Goal: Information Seeking & Learning: Learn about a topic

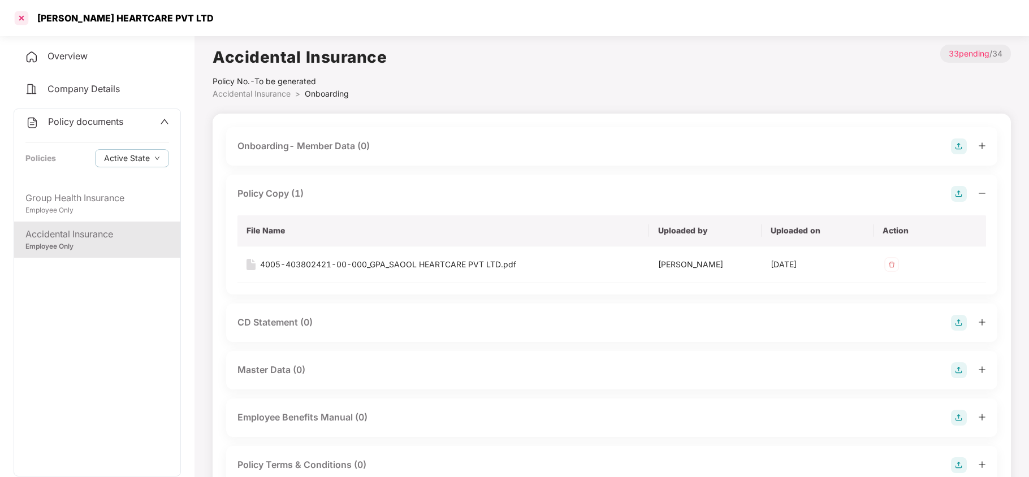
click at [16, 12] on div at bounding box center [21, 18] width 18 height 18
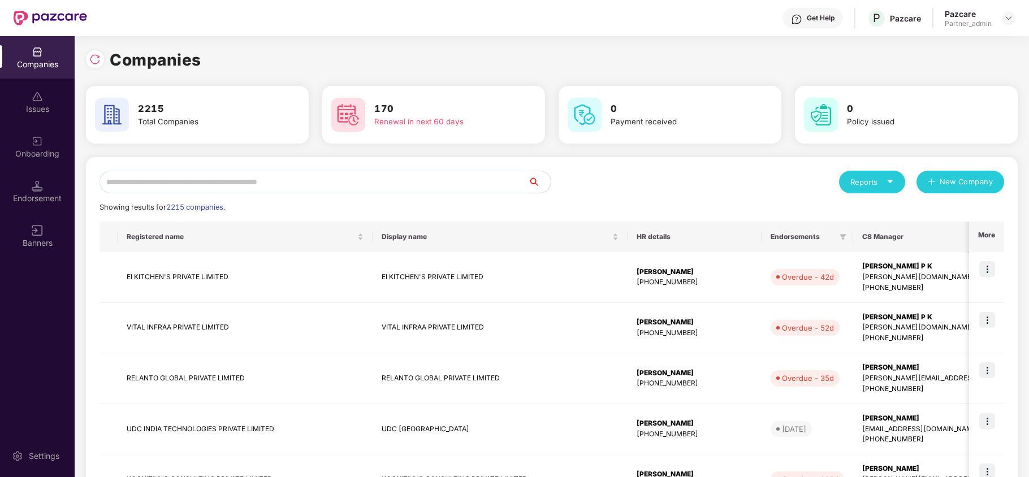
click at [239, 179] on input "text" at bounding box center [314, 182] width 429 height 23
paste input "*******"
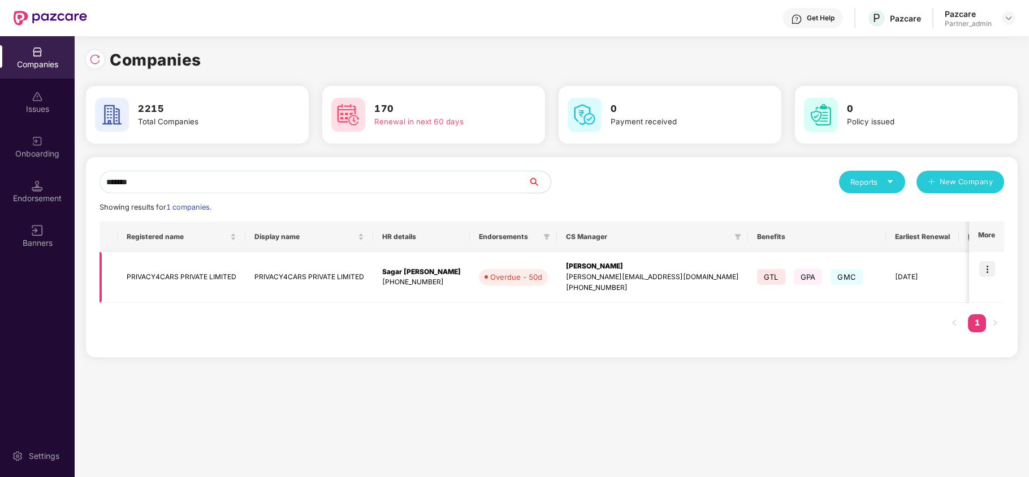
type input "*******"
click at [986, 268] on img at bounding box center [987, 269] width 16 height 16
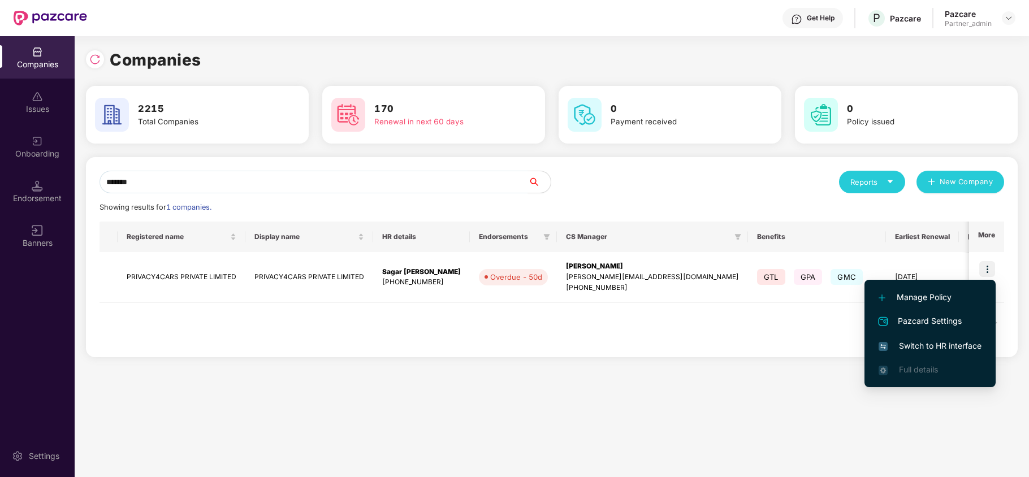
click at [912, 342] on span "Switch to HR interface" at bounding box center [930, 346] width 103 height 12
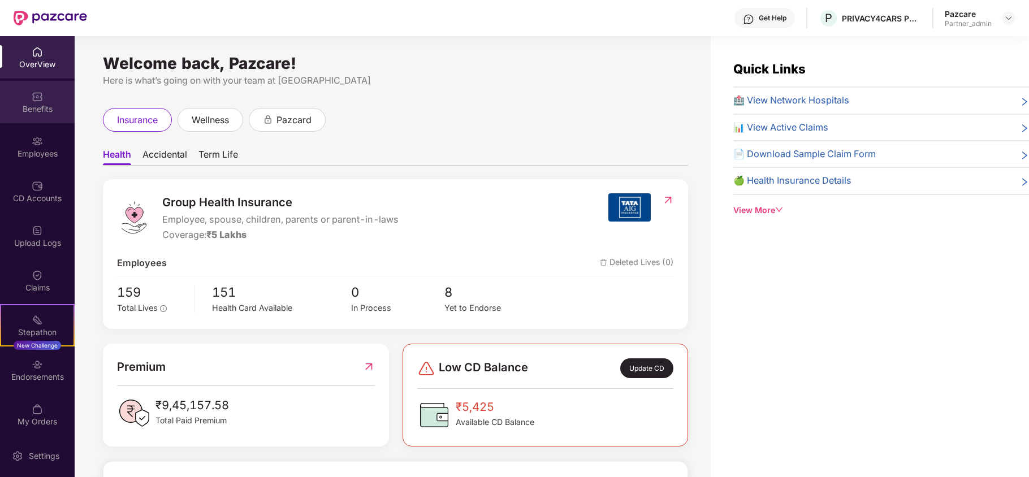
click at [46, 97] on div "Benefits" at bounding box center [37, 102] width 75 height 42
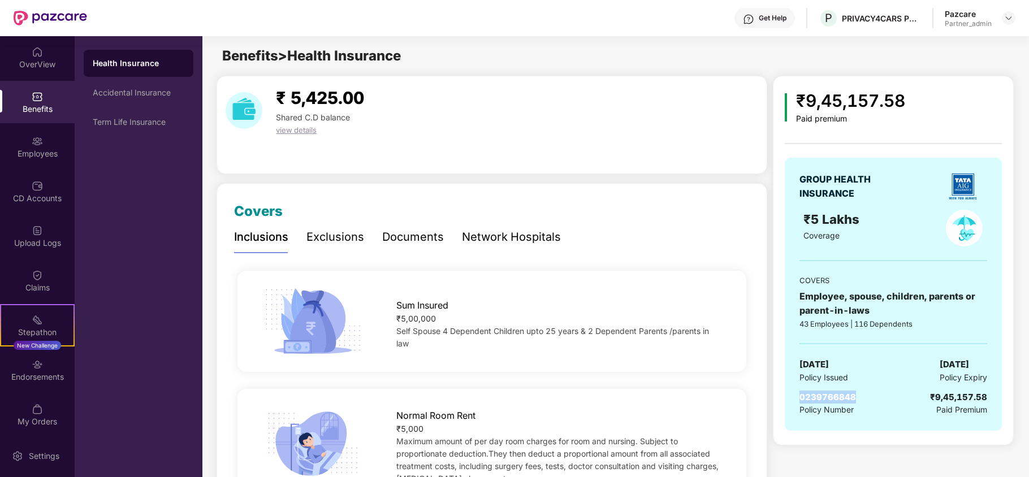
drag, startPoint x: 801, startPoint y: 399, endPoint x: 857, endPoint y: 398, distance: 56.0
click at [857, 398] on div "0239766848 Policy Number ₹9,45,157.58 Paid Premium" at bounding box center [894, 404] width 188 height 26
click at [153, 91] on div "Accidental Insurance" at bounding box center [139, 92] width 92 height 9
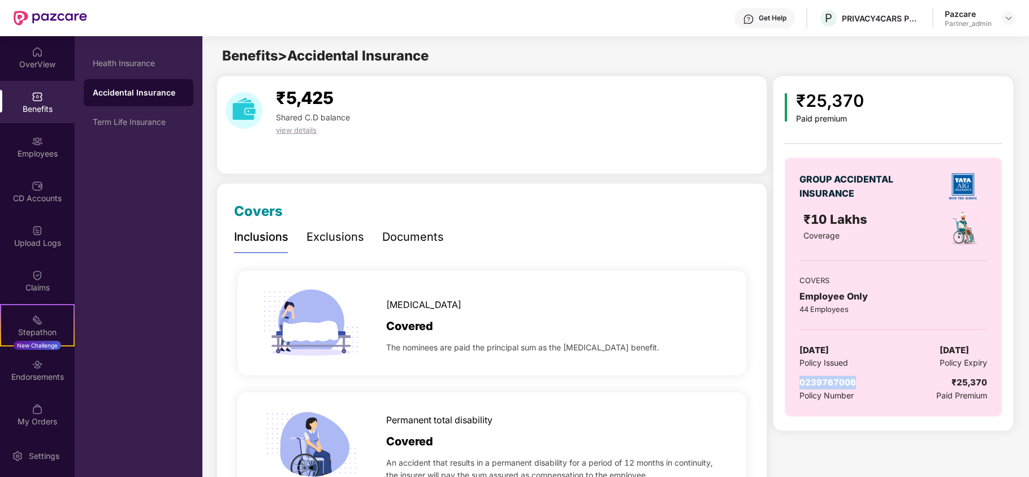
drag, startPoint x: 798, startPoint y: 389, endPoint x: 858, endPoint y: 383, distance: 59.6
click at [858, 383] on div "GROUP ACCIDENTAL INSURANCE ₹10 Lakhs Coverage COVERS Employee Only 44 Employees…" at bounding box center [893, 287] width 217 height 259
click at [46, 148] on div "Employees" at bounding box center [37, 153] width 75 height 11
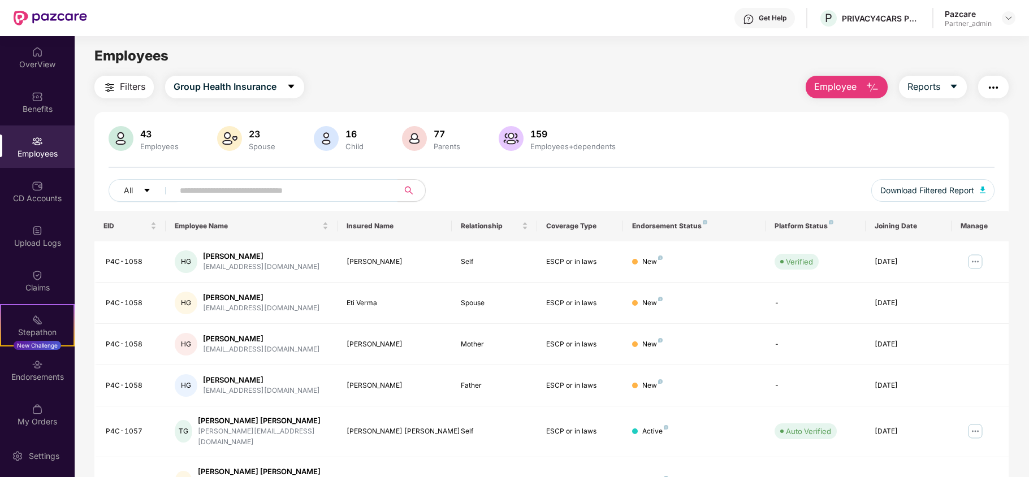
click at [136, 89] on span "Filters" at bounding box center [132, 87] width 25 height 14
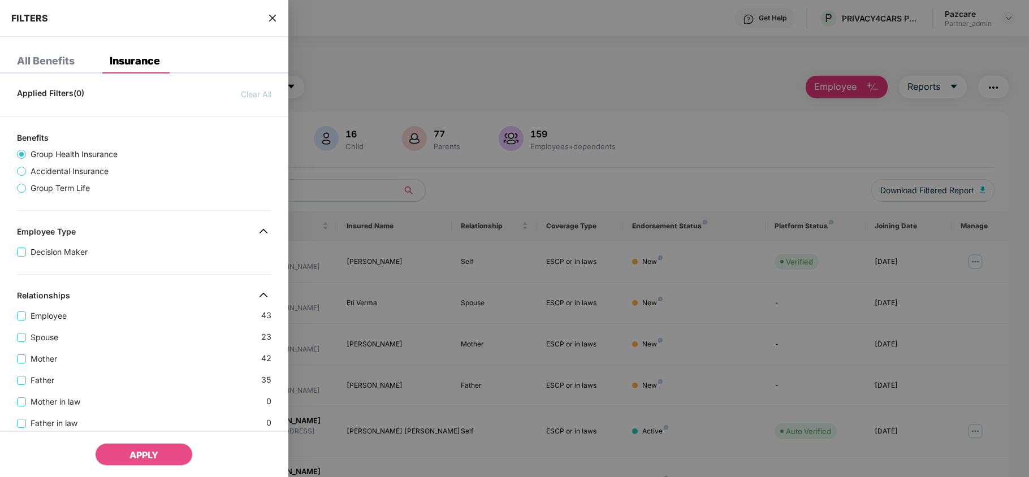
click at [152, 322] on div "Employee 43" at bounding box center [144, 311] width 254 height 21
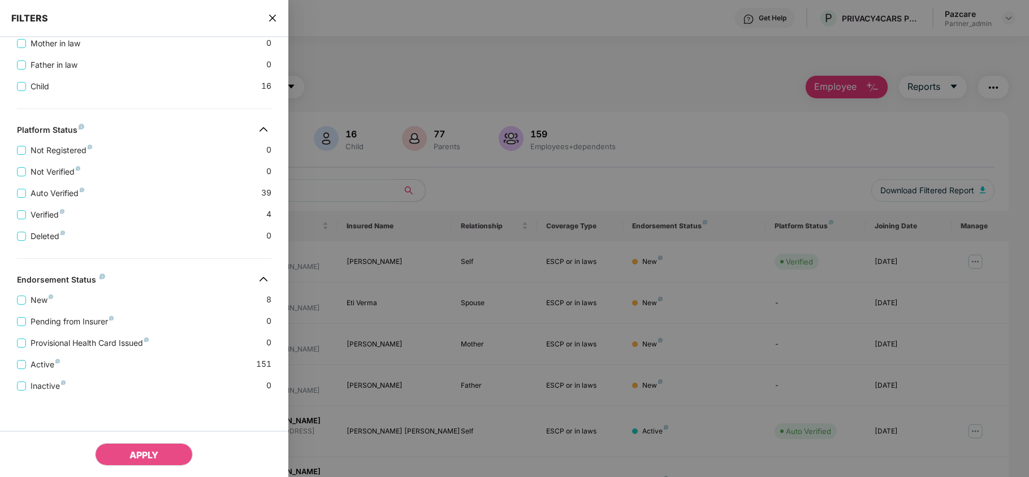
scroll to position [375, 0]
click at [273, 16] on icon "close" at bounding box center [272, 18] width 9 height 9
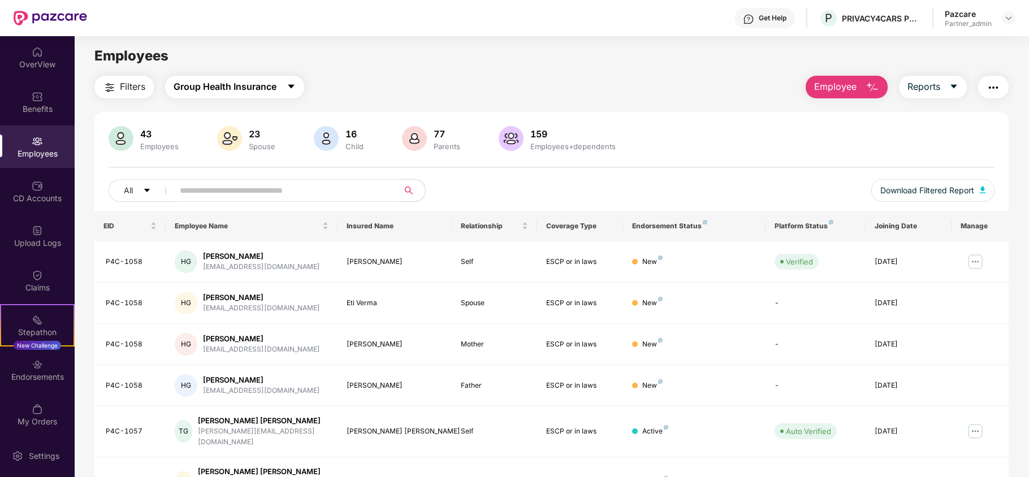
click at [242, 93] on span "Group Health Insurance" at bounding box center [225, 87] width 103 height 14
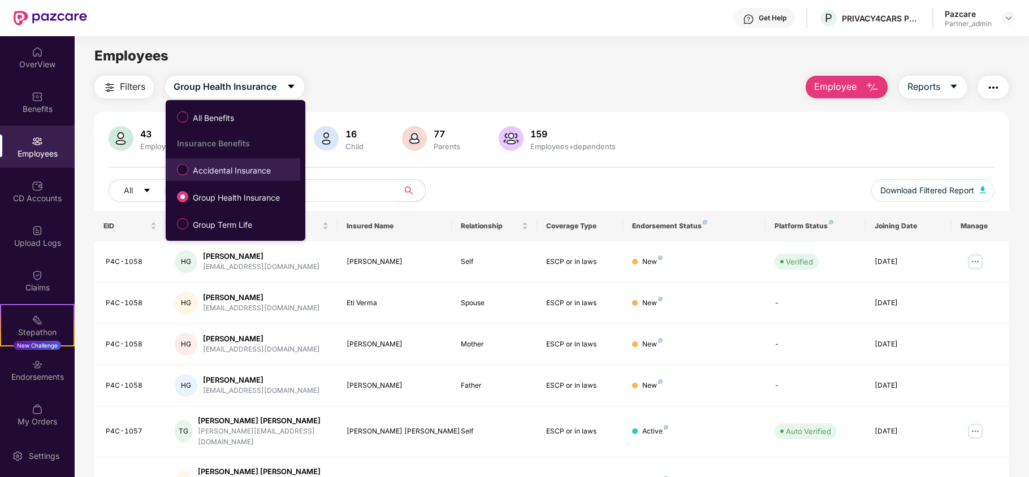
click at [202, 172] on span "Accidental Insurance" at bounding box center [231, 171] width 87 height 12
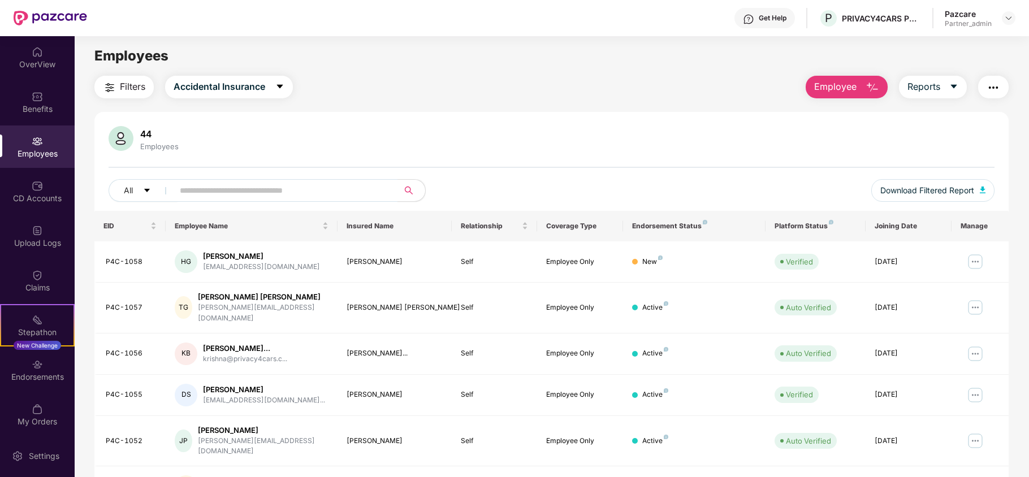
click at [116, 87] on button "Filters" at bounding box center [123, 87] width 59 height 23
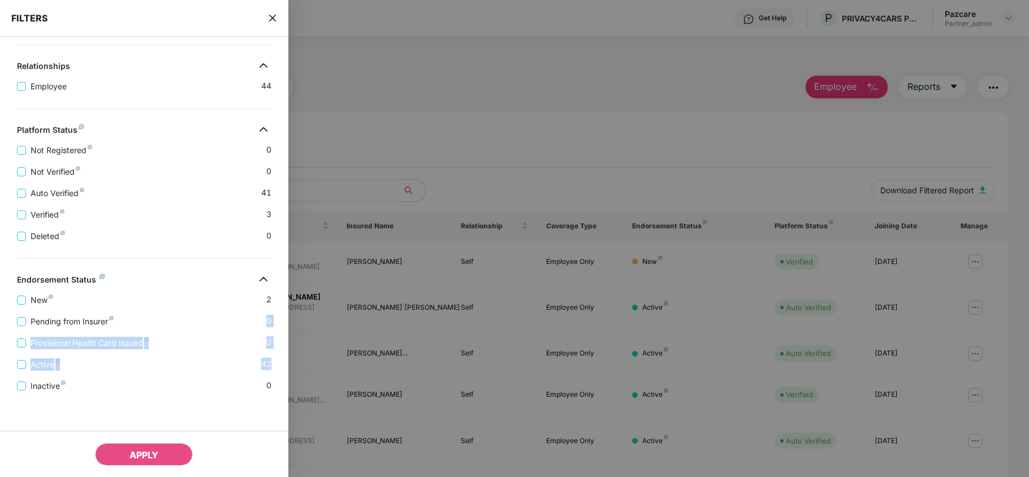
drag, startPoint x: 275, startPoint y: 349, endPoint x: 253, endPoint y: 316, distance: 39.7
click at [253, 316] on div "New 2 Pending from Insurer 0 Provisional Health Card Issued 0 Active 42 Inactiv…" at bounding box center [144, 338] width 288 height 107
click at [275, 21] on icon "close" at bounding box center [272, 18] width 9 height 9
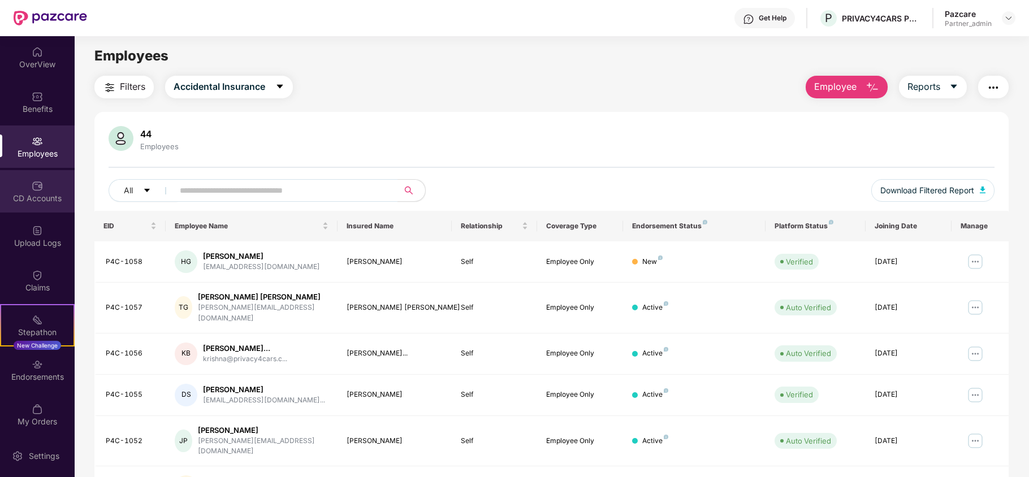
click at [27, 209] on div "CD Accounts" at bounding box center [37, 191] width 75 height 42
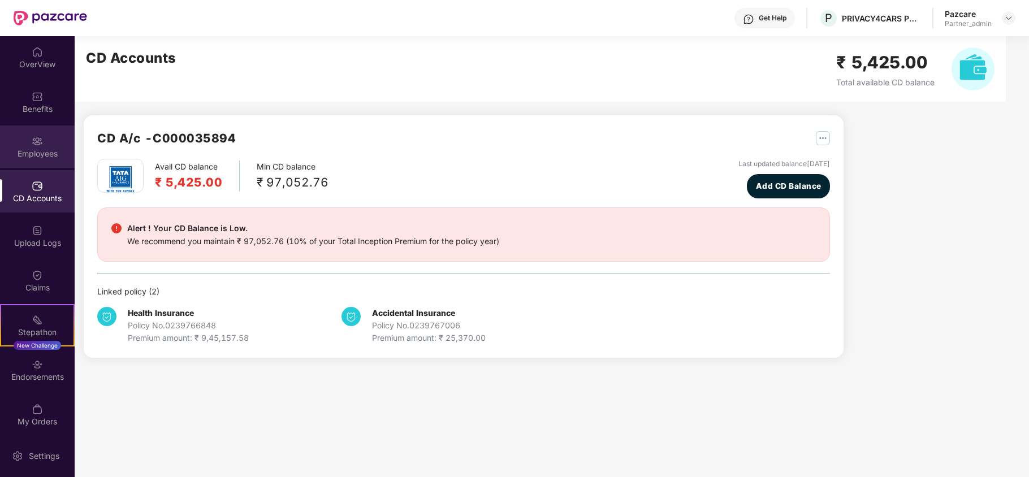
click at [40, 161] on div "Employees" at bounding box center [37, 147] width 75 height 42
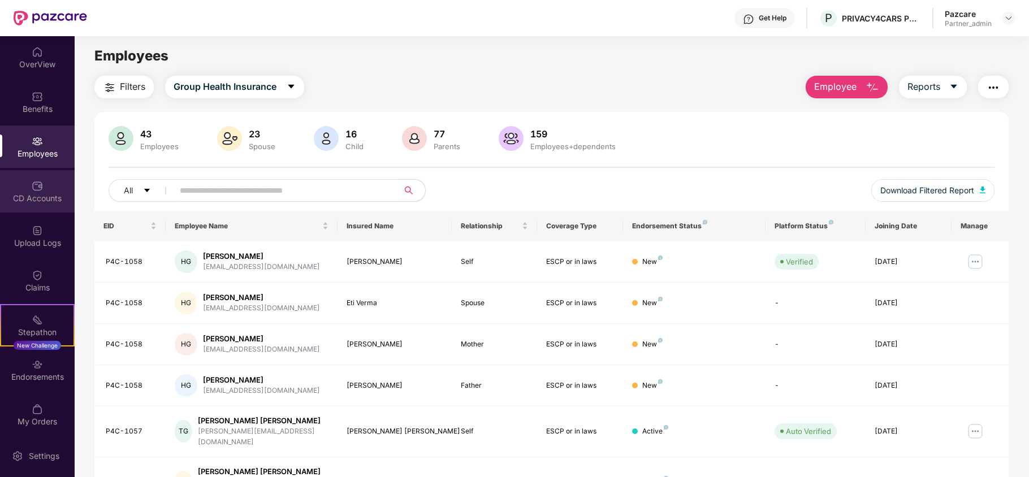
click at [35, 189] on img at bounding box center [37, 185] width 11 height 11
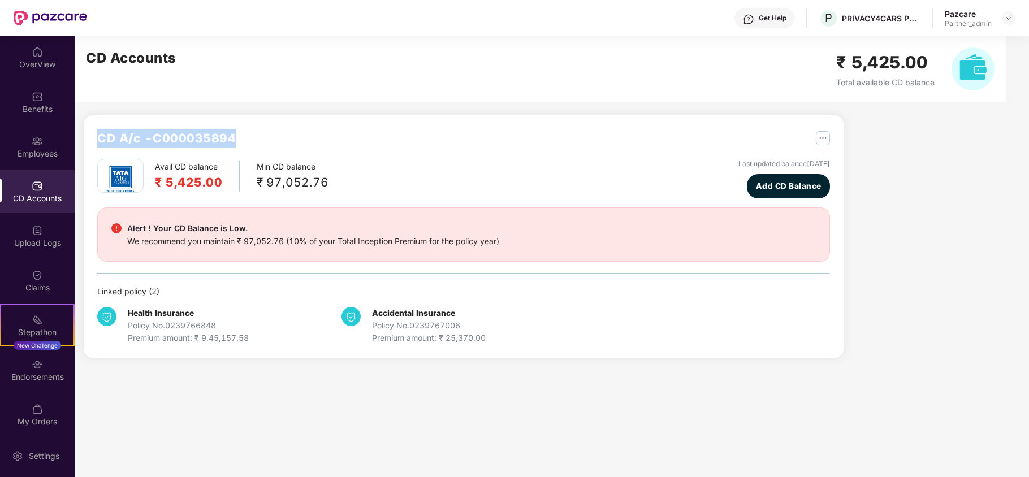
drag, startPoint x: 94, startPoint y: 141, endPoint x: 247, endPoint y: 139, distance: 152.7
click at [247, 139] on div "CD A/c - C000035894 Avail CD balance ₹ 5,425.00 Min CD balance ₹ 97,052.76 Last…" at bounding box center [464, 236] width 760 height 243
click at [245, 412] on main "CD Accounts ₹ 5,425.00 Total available CD balance CD A/c - C000035894 Avail CD …" at bounding box center [552, 256] width 955 height 441
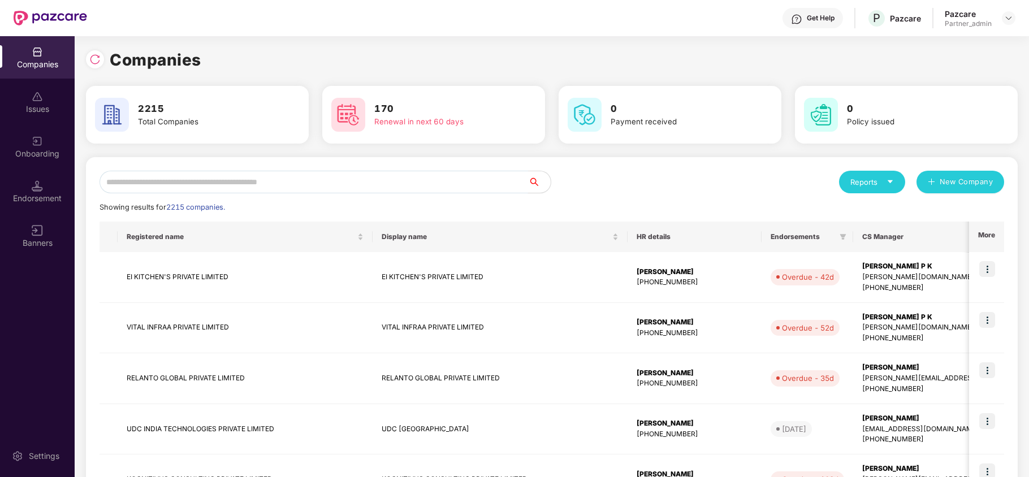
click at [146, 186] on input "text" at bounding box center [314, 182] width 429 height 23
paste input "*******"
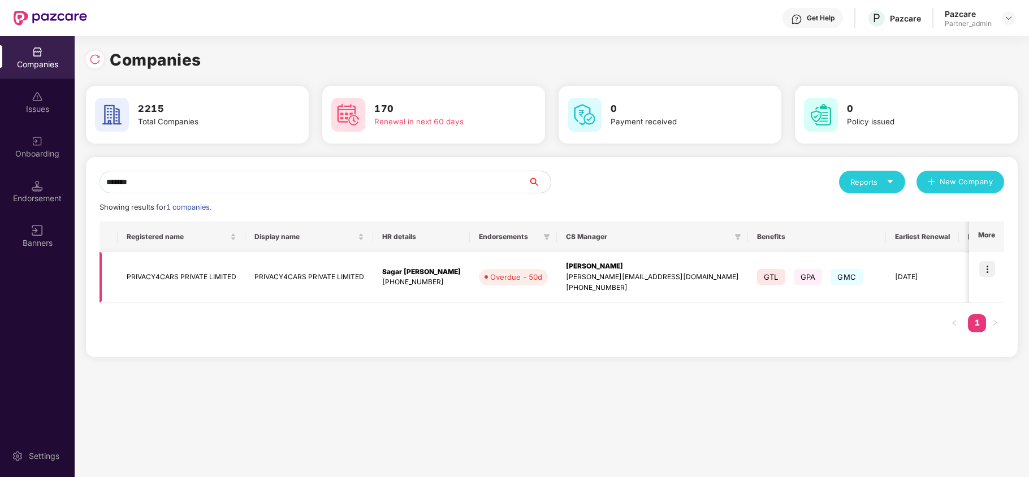
type input "*******"
click at [152, 274] on td "PRIVACY4CARS PRIVATE LIMITED" at bounding box center [182, 277] width 128 height 51
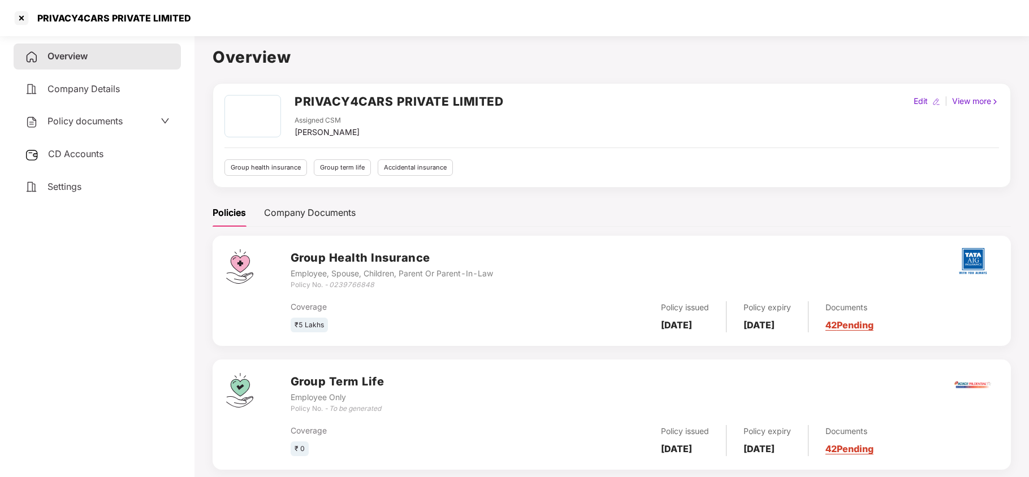
click at [72, 188] on span "Settings" at bounding box center [64, 186] width 34 height 11
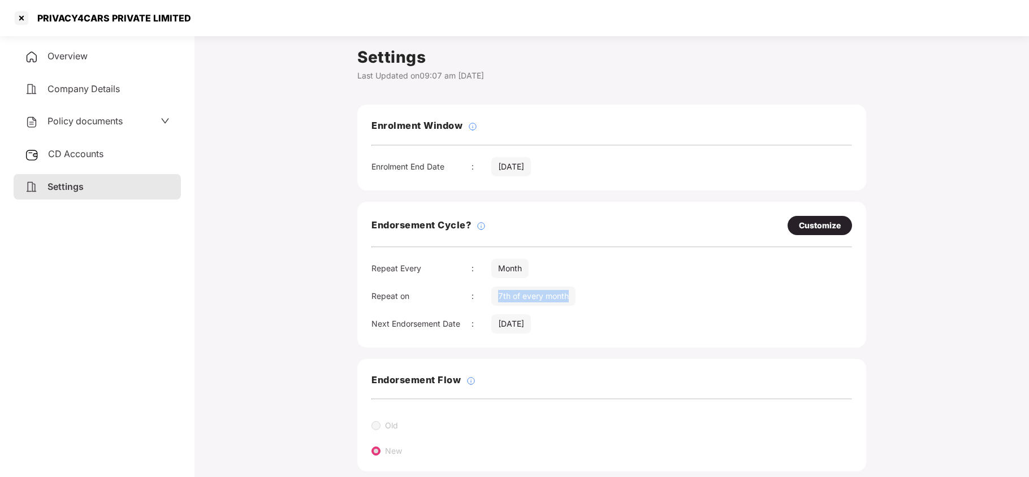
drag, startPoint x: 599, startPoint y: 297, endPoint x: 492, endPoint y: 300, distance: 107.5
click at [492, 300] on div "Repeat on : 7th of every month" at bounding box center [612, 296] width 481 height 19
drag, startPoint x: 539, startPoint y: 271, endPoint x: 500, endPoint y: 276, distance: 39.8
click at [500, 276] on div "Repeat Every : Month" at bounding box center [612, 268] width 481 height 19
click at [57, 121] on span "Policy documents" at bounding box center [84, 120] width 75 height 11
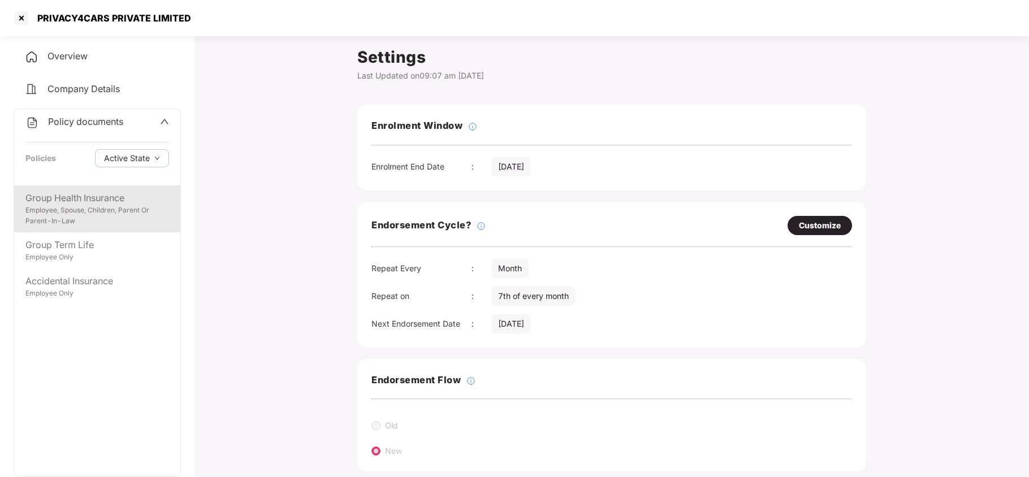
click at [32, 215] on div "Employee, Spouse, Children, Parent Or Parent-In-Law" at bounding box center [97, 215] width 144 height 21
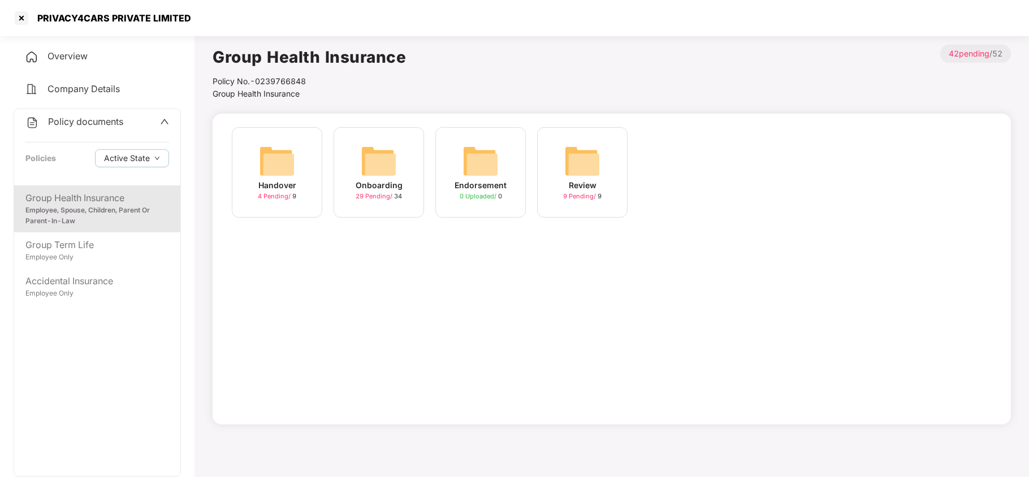
click at [391, 161] on img at bounding box center [379, 161] width 36 height 36
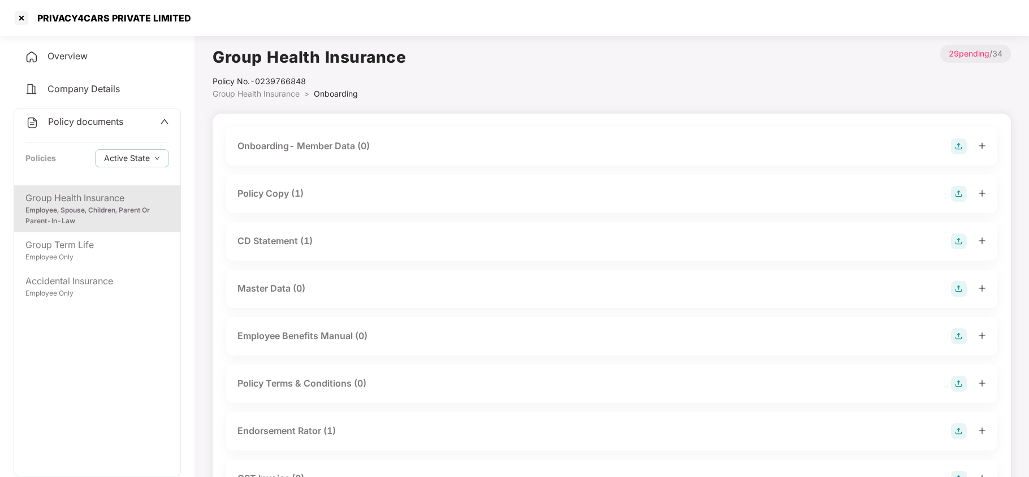
click at [129, 205] on div "Employee, Spouse, Children, Parent Or Parent-In-Law" at bounding box center [97, 215] width 144 height 21
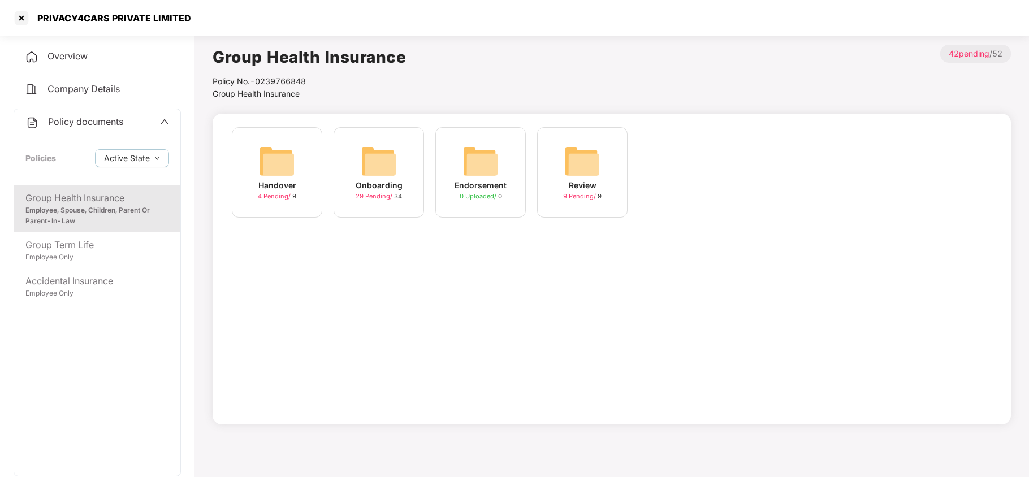
click at [377, 172] on img at bounding box center [379, 161] width 36 height 36
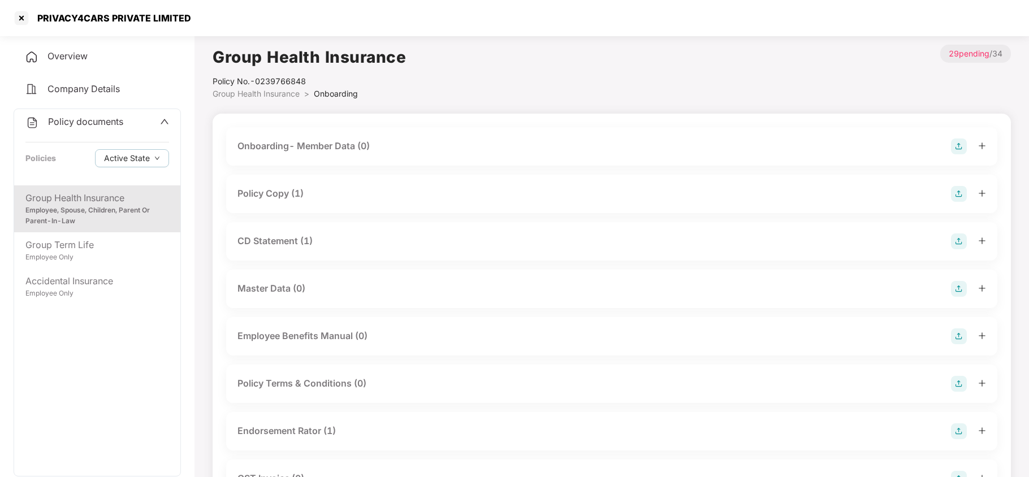
click at [130, 215] on div "Employee, Spouse, Children, Parent Or Parent-In-Law" at bounding box center [97, 215] width 144 height 21
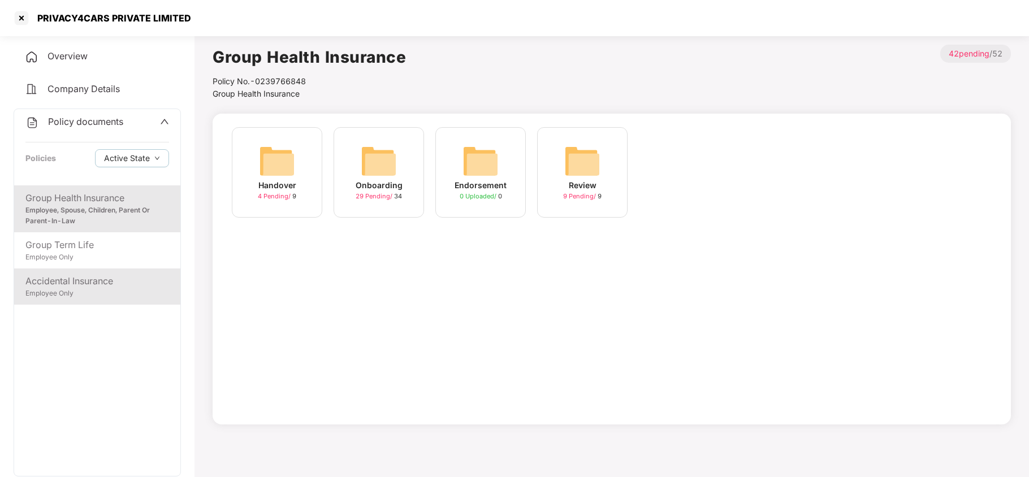
click at [113, 294] on div "Employee Only" at bounding box center [97, 293] width 144 height 11
click at [120, 221] on div "Employee, Spouse, Children, Parent Or Parent-In-Law" at bounding box center [97, 215] width 144 height 21
click at [381, 163] on img at bounding box center [379, 161] width 36 height 36
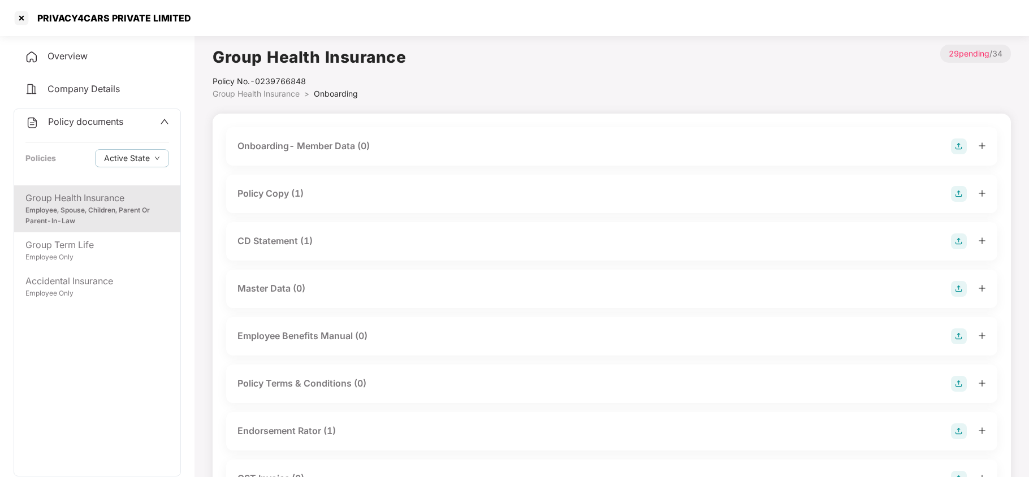
click at [305, 188] on div "Policy Copy (1)" at bounding box center [611, 194] width 749 height 16
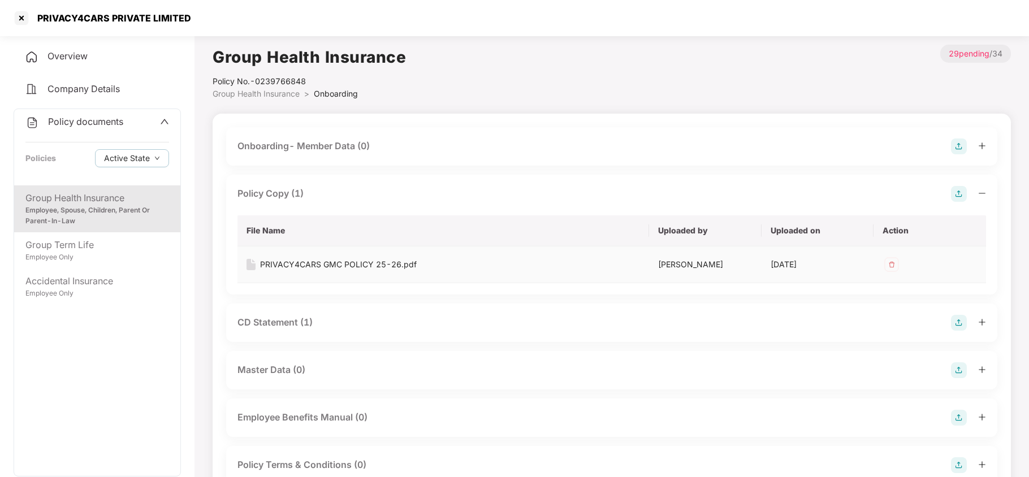
click at [351, 261] on div "PRIVACY4CARS GMC POLICY 25-26.pdf" at bounding box center [338, 264] width 157 height 12
click at [276, 322] on div "CD Statement (1)" at bounding box center [274, 323] width 75 height 14
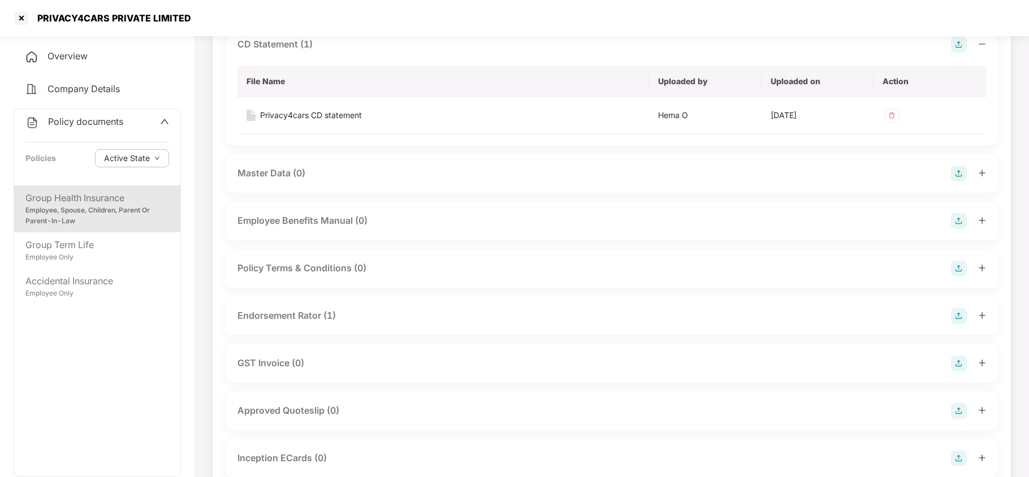
scroll to position [301, 0]
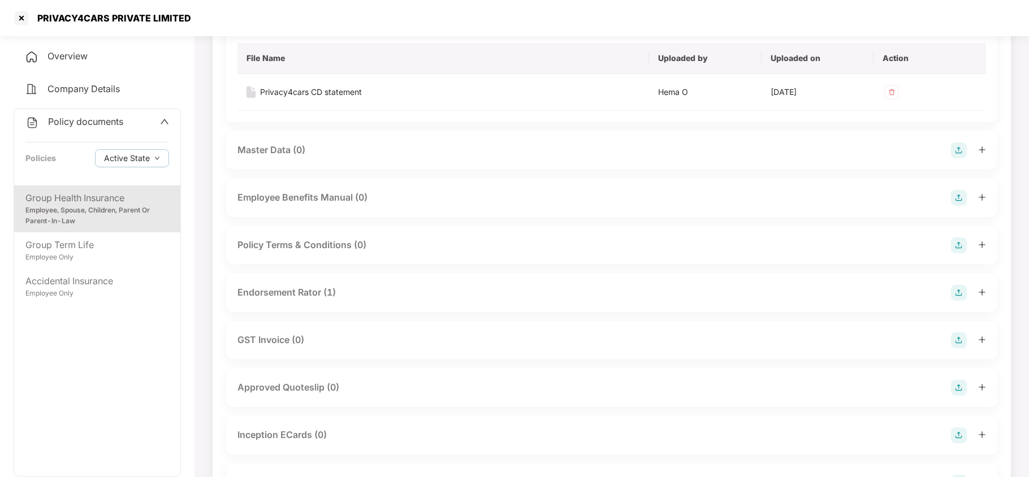
click at [304, 295] on div "Endorsement Rator (1)" at bounding box center [286, 293] width 98 height 14
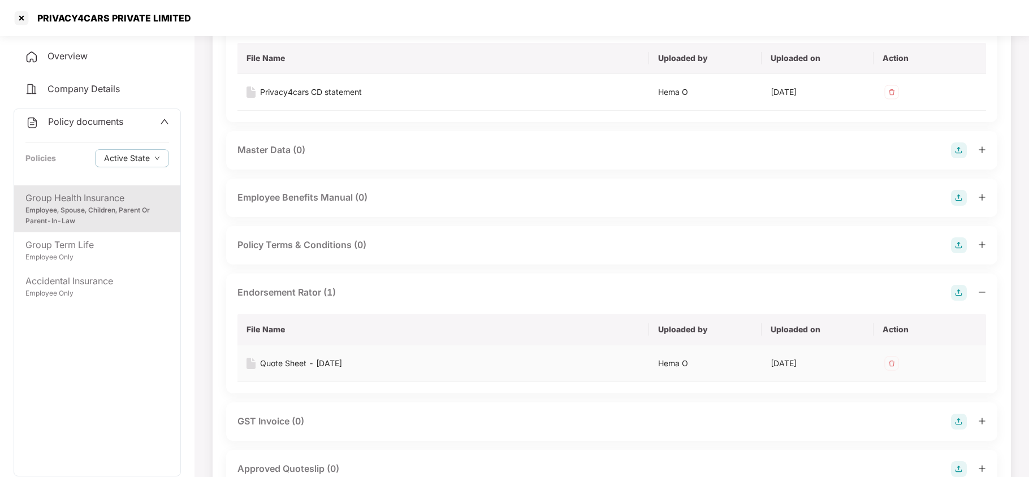
click at [328, 359] on div "Quote Sheet - [DATE]" at bounding box center [301, 363] width 82 height 12
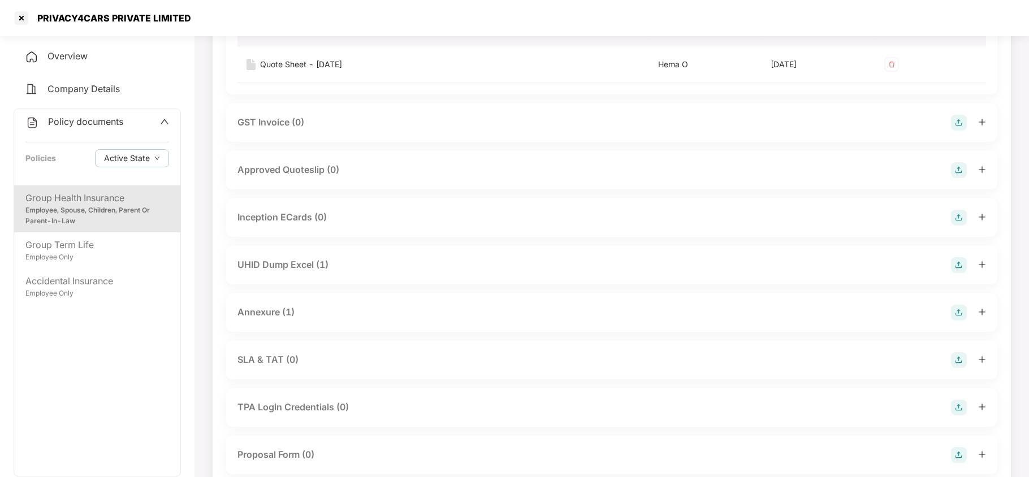
scroll to position [603, 0]
click at [328, 260] on div "UHID Dump Excel (1)" at bounding box center [282, 263] width 91 height 14
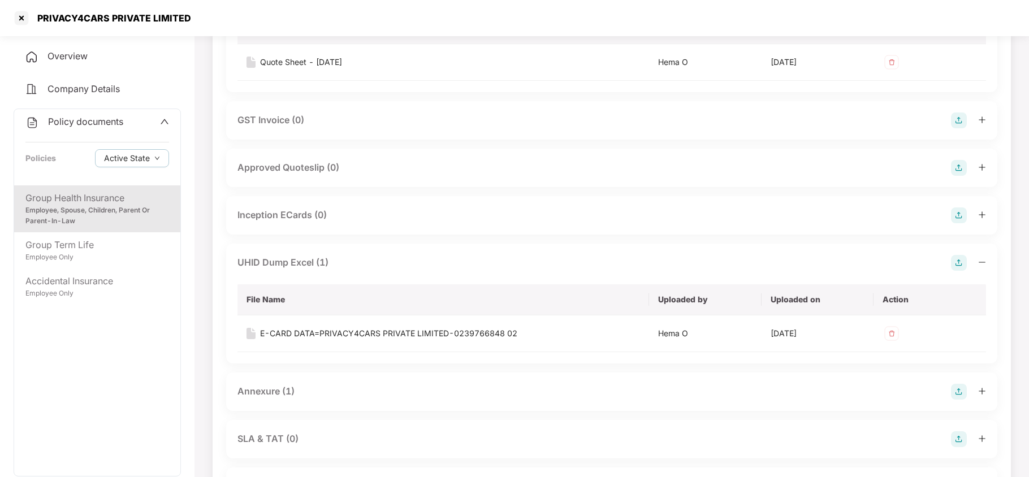
click at [270, 396] on div "Annexure (1)" at bounding box center [265, 392] width 57 height 14
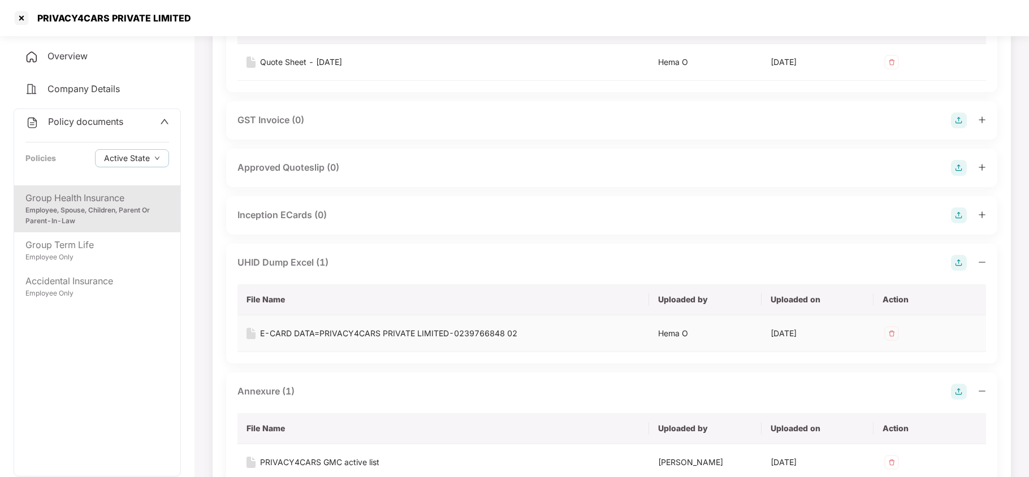
click at [414, 335] on div "E-CARD DATA=PRIVACY4CARS PRIVATE LIMITED-0239766848 02" at bounding box center [388, 333] width 257 height 12
click at [353, 464] on div "PRIVACY4CARS GMC active list" at bounding box center [319, 462] width 119 height 12
click at [103, 269] on div "Accidental Insurance Employee Only" at bounding box center [97, 287] width 166 height 36
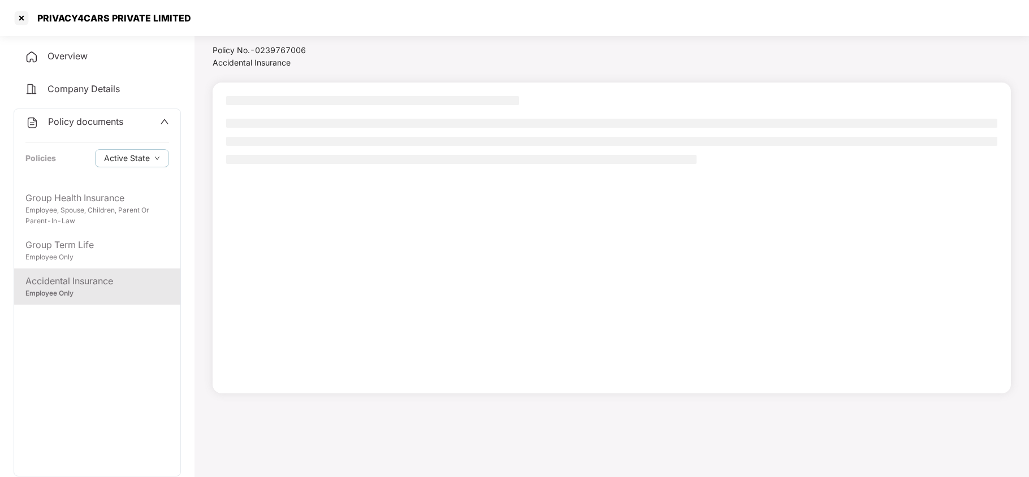
scroll to position [31, 0]
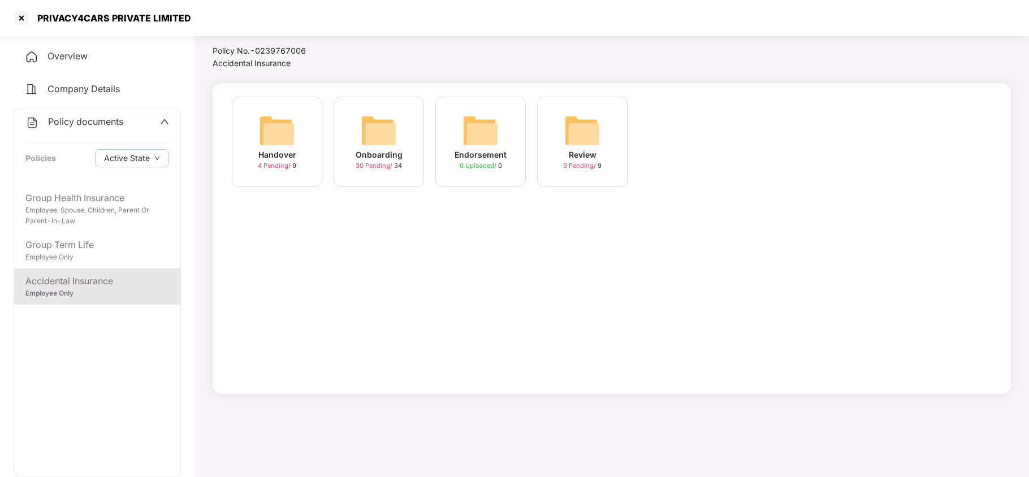
click at [369, 132] on img at bounding box center [379, 131] width 36 height 36
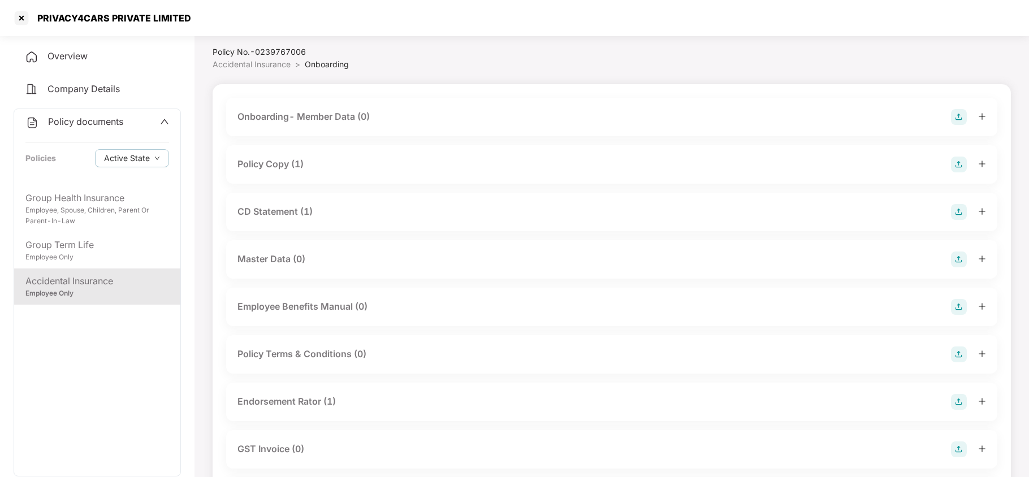
scroll to position [0, 0]
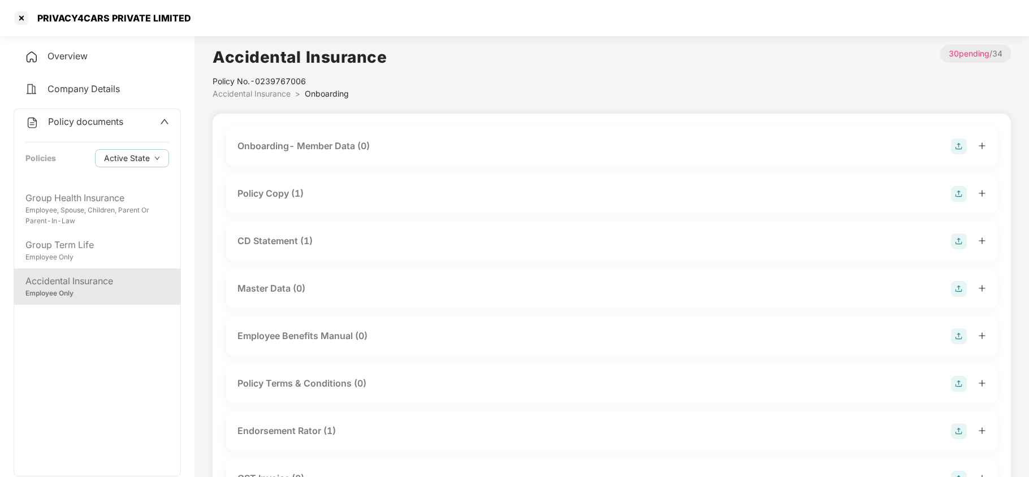
click at [270, 201] on div "Policy Copy (1)" at bounding box center [611, 194] width 749 height 16
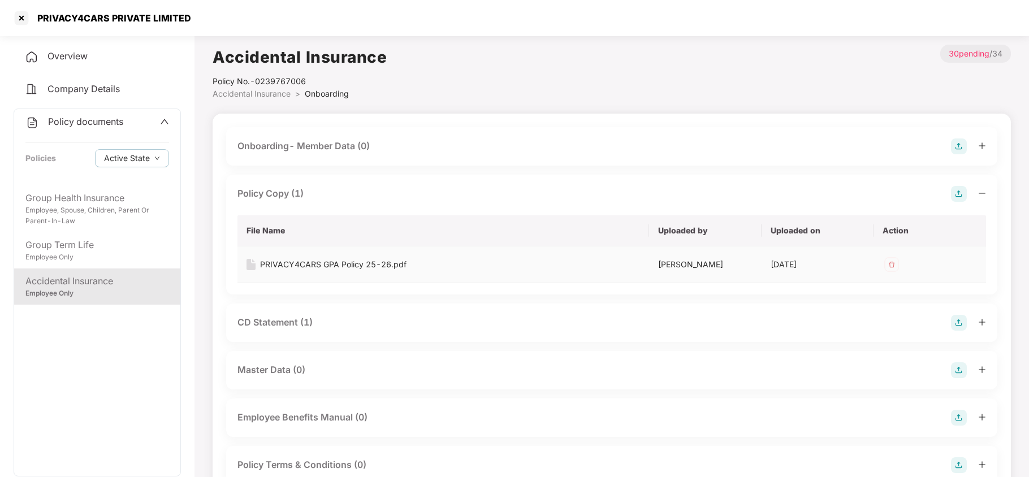
click at [305, 270] on div "PRIVACY4CARS GPA Policy 25-26.pdf" at bounding box center [333, 264] width 146 height 12
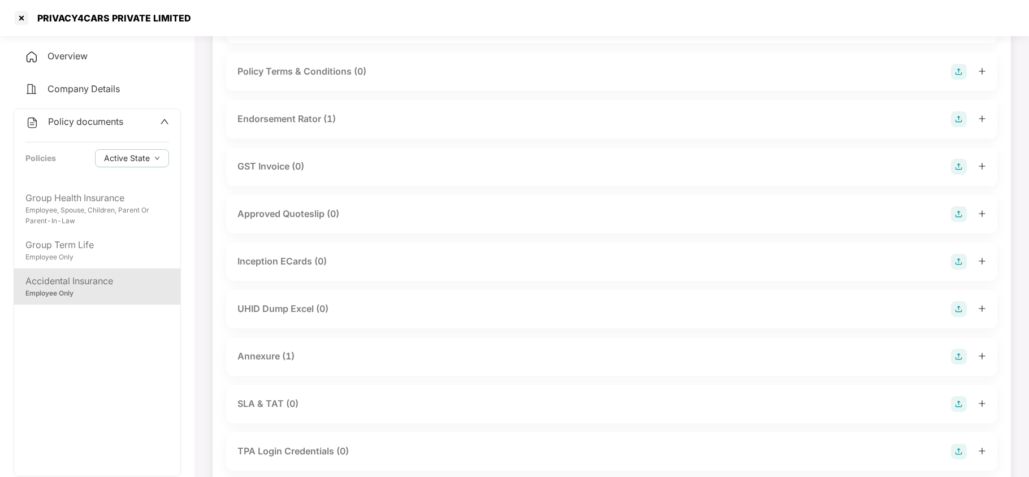
scroll to position [422, 0]
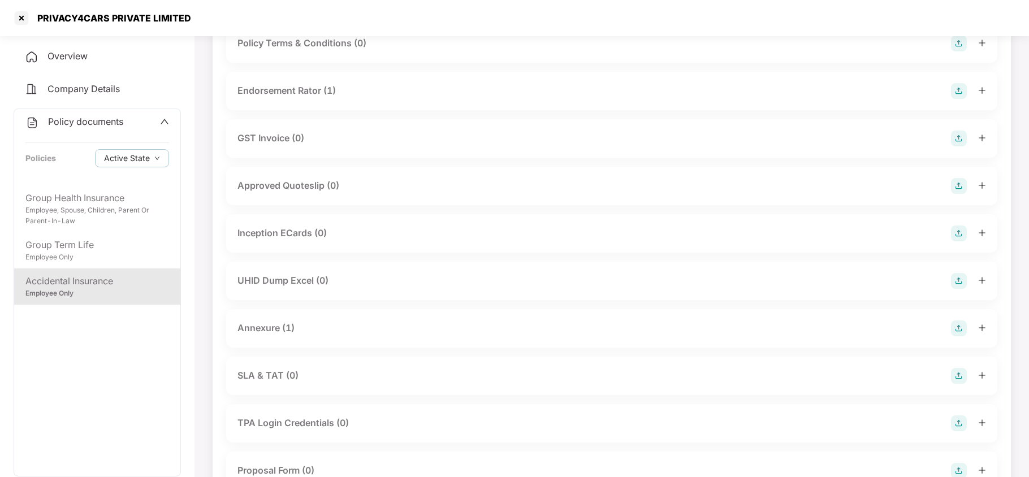
click at [288, 332] on div "Annexure (1)" at bounding box center [265, 328] width 57 height 14
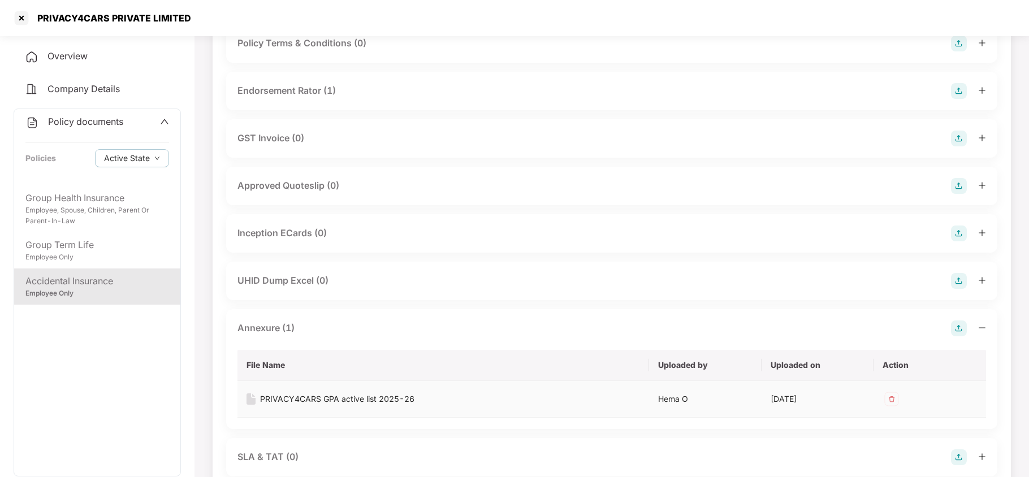
click at [340, 399] on div "PRIVACY4CARS GPA active list 2025-26" at bounding box center [337, 399] width 154 height 12
click at [55, 19] on div "PRIVACY4CARS PRIVATE LIMITED" at bounding box center [111, 17] width 161 height 11
copy div "PRIVACY4CARS"
click at [20, 17] on div at bounding box center [21, 18] width 18 height 18
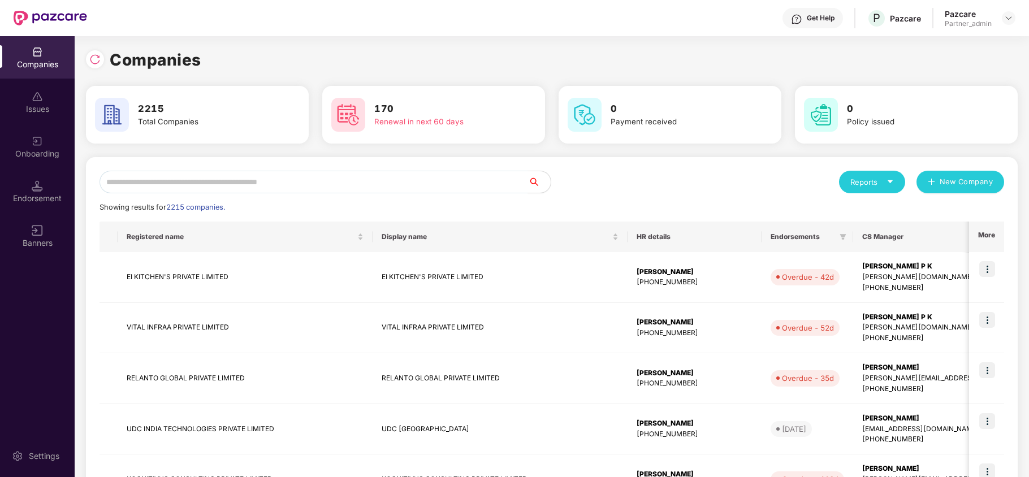
scroll to position [0, 0]
click at [240, 180] on input "text" at bounding box center [314, 182] width 429 height 23
paste input "**********"
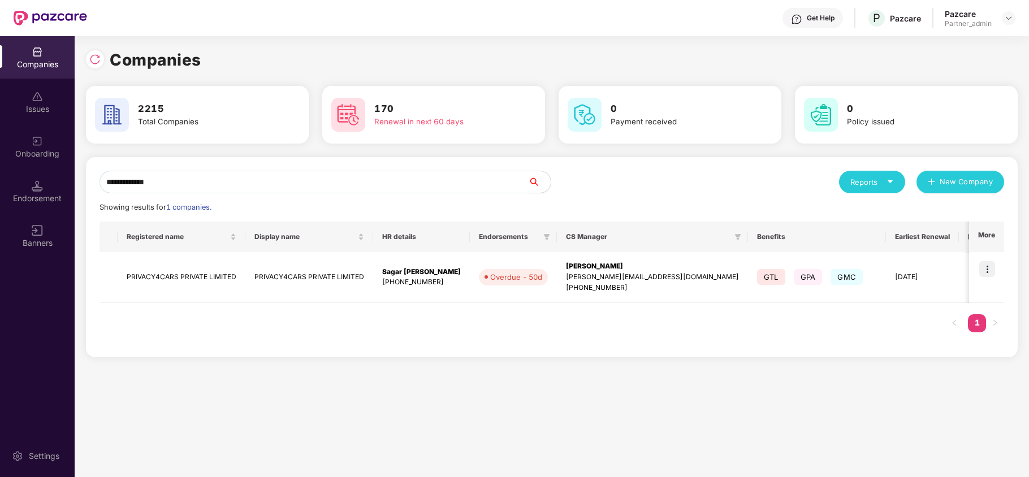
click at [630, 347] on div "**********" at bounding box center [552, 257] width 932 height 200
click at [89, 62] on img at bounding box center [94, 59] width 11 height 11
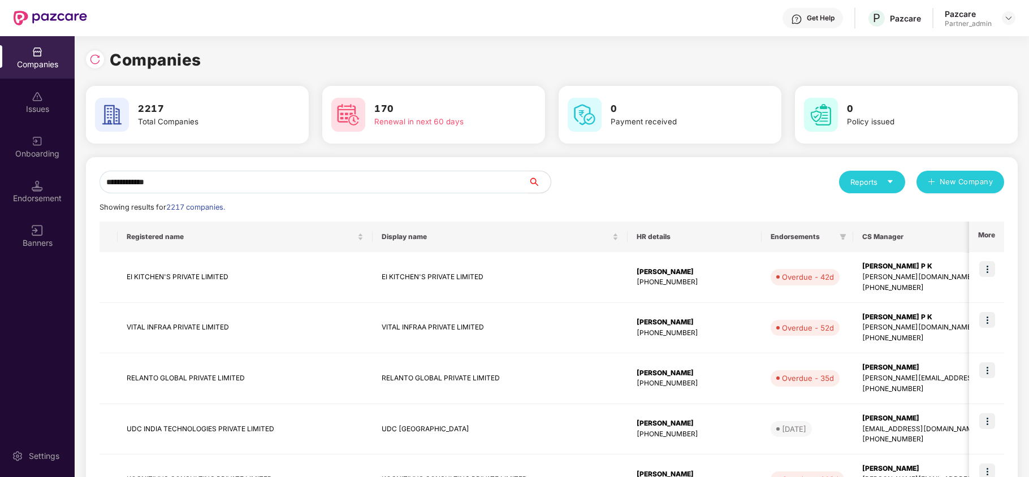
click at [181, 181] on input "**********" at bounding box center [314, 182] width 429 height 23
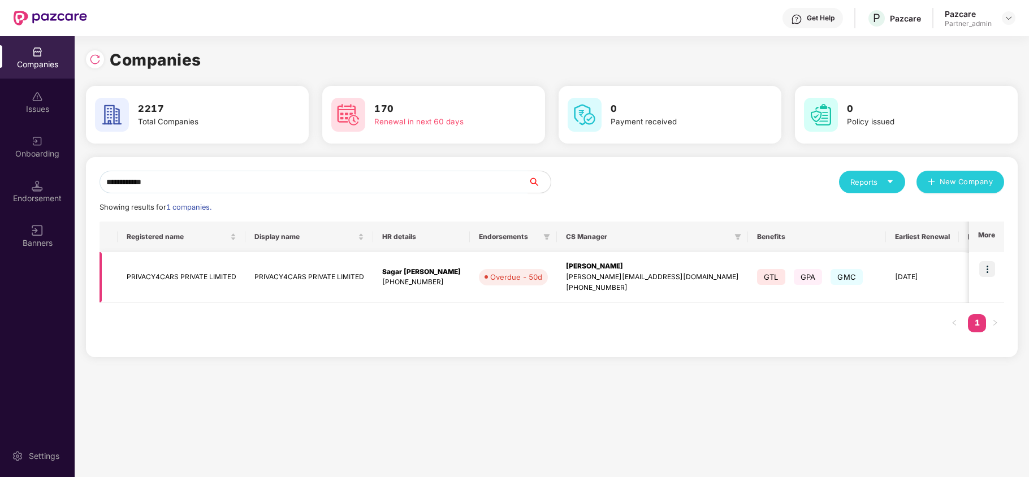
click at [992, 270] on img at bounding box center [987, 269] width 16 height 16
click at [794, 375] on div "**********" at bounding box center [552, 256] width 955 height 441
click at [509, 188] on input "**********" at bounding box center [314, 182] width 429 height 23
type input "*"
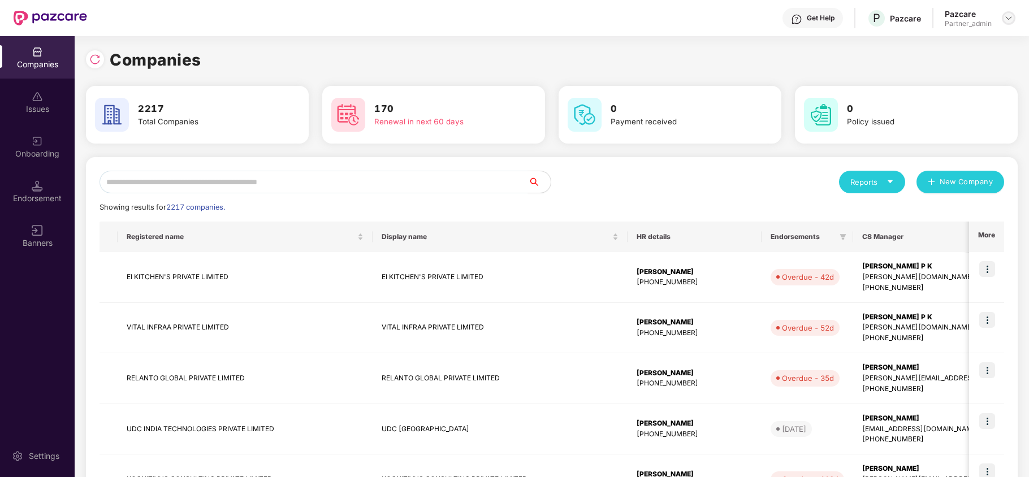
click at [1005, 19] on img at bounding box center [1008, 18] width 9 height 9
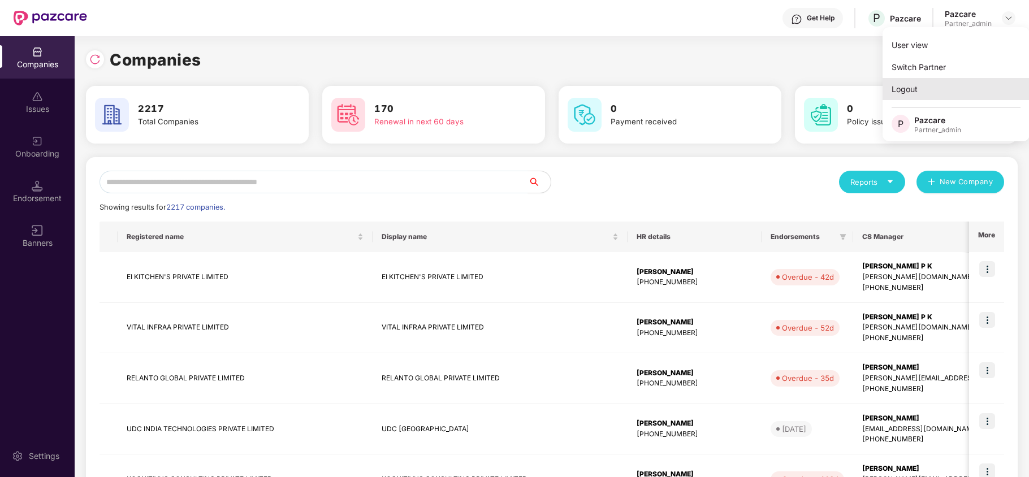
click at [932, 86] on div "Logout" at bounding box center [956, 89] width 147 height 22
